Goal: Learn about a topic

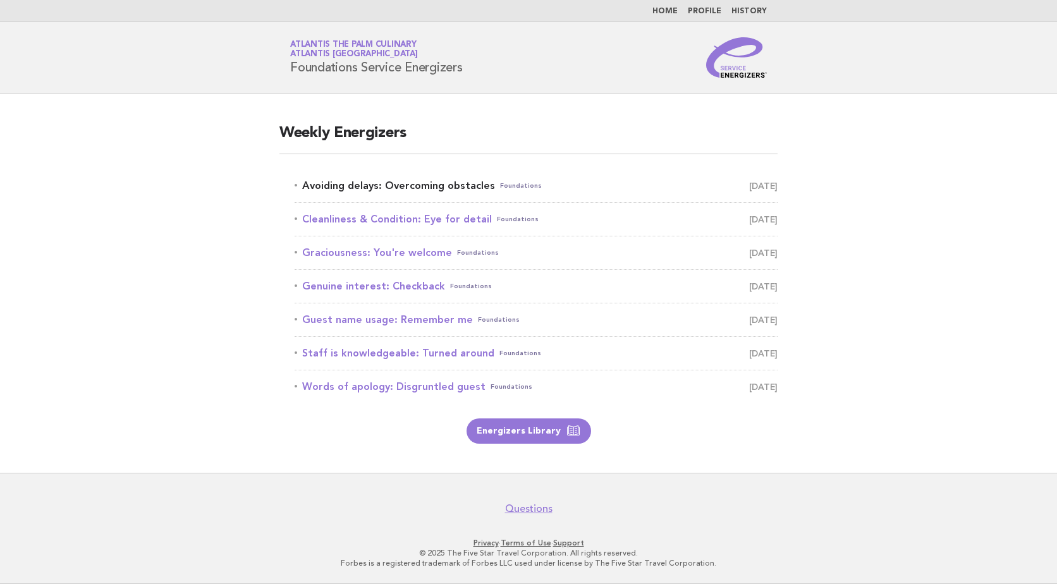
click at [461, 185] on link "Avoiding delays: Overcoming obstacles Foundations October 5" at bounding box center [536, 186] width 483 height 18
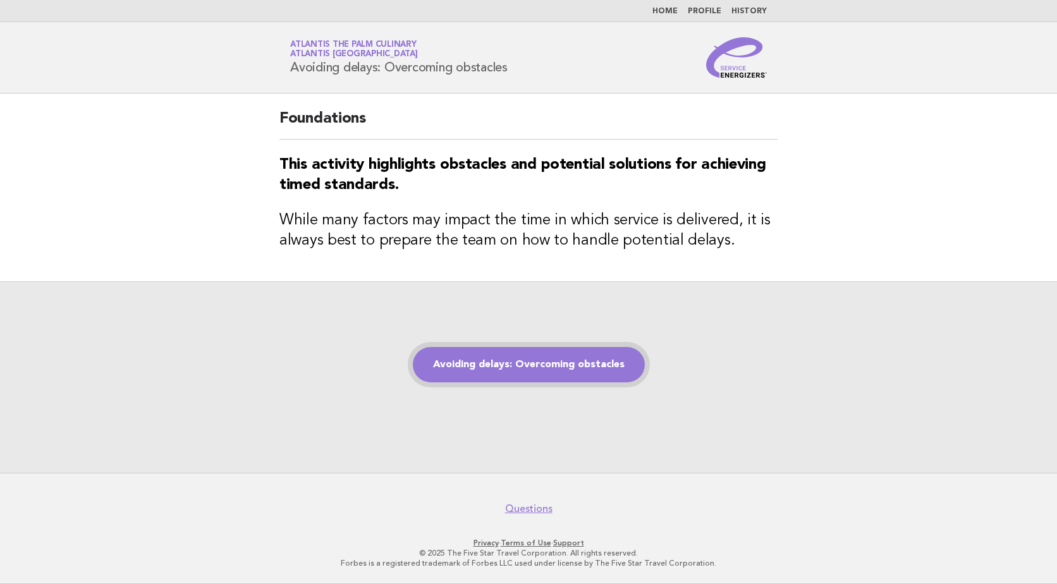
click at [593, 361] on link "Avoiding delays: Overcoming obstacles" at bounding box center [529, 364] width 232 height 35
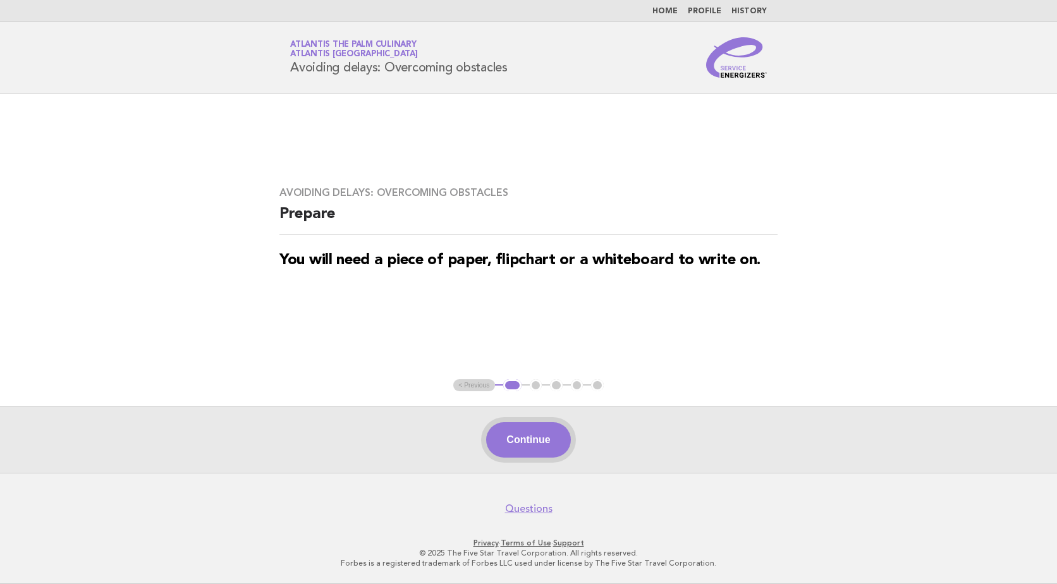
click at [547, 429] on button "Continue" at bounding box center [528, 439] width 84 height 35
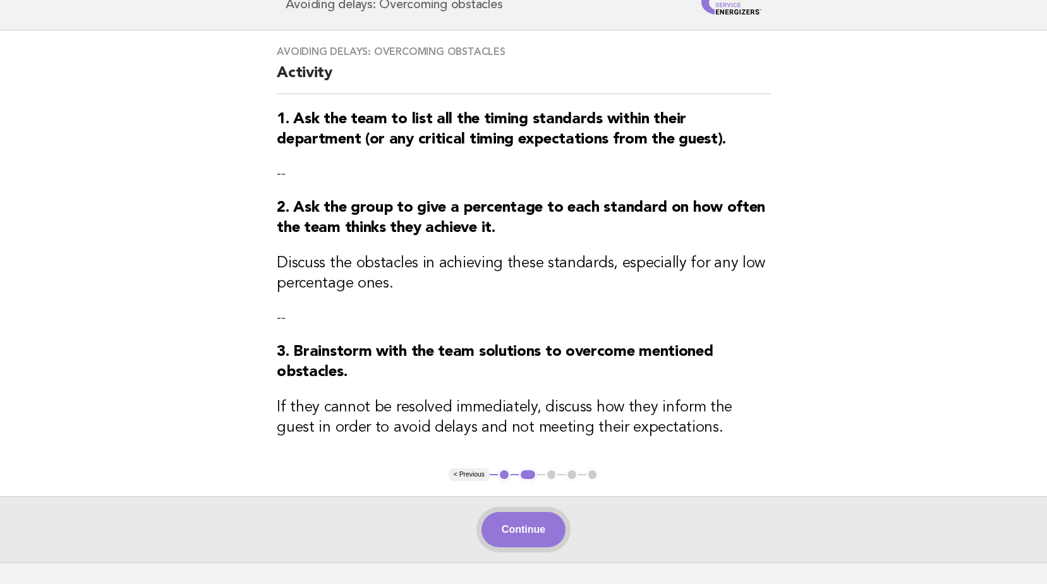
click at [538, 525] on button "Continue" at bounding box center [524, 529] width 84 height 35
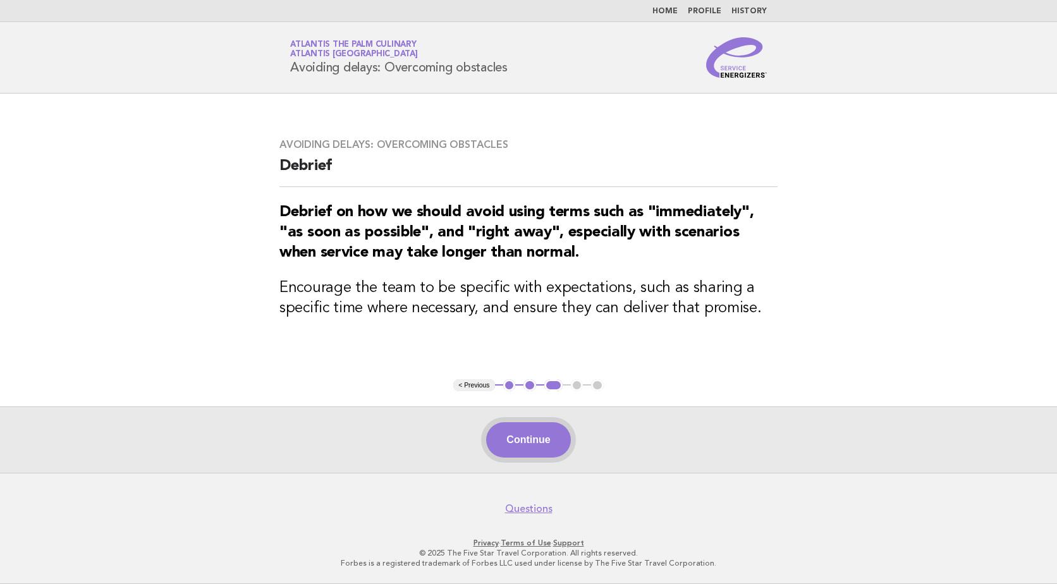
click at [537, 447] on button "Continue" at bounding box center [528, 439] width 84 height 35
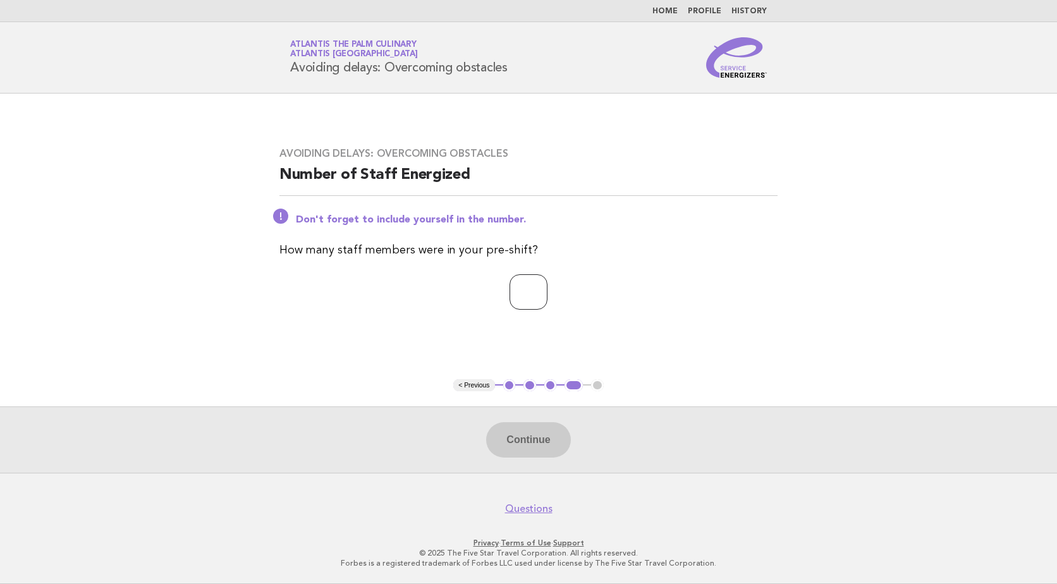
click at [544, 300] on input "number" at bounding box center [528, 291] width 38 height 35
type input "*"
click at [546, 428] on button "Continue" at bounding box center [528, 439] width 84 height 35
